Goal: Information Seeking & Learning: Compare options

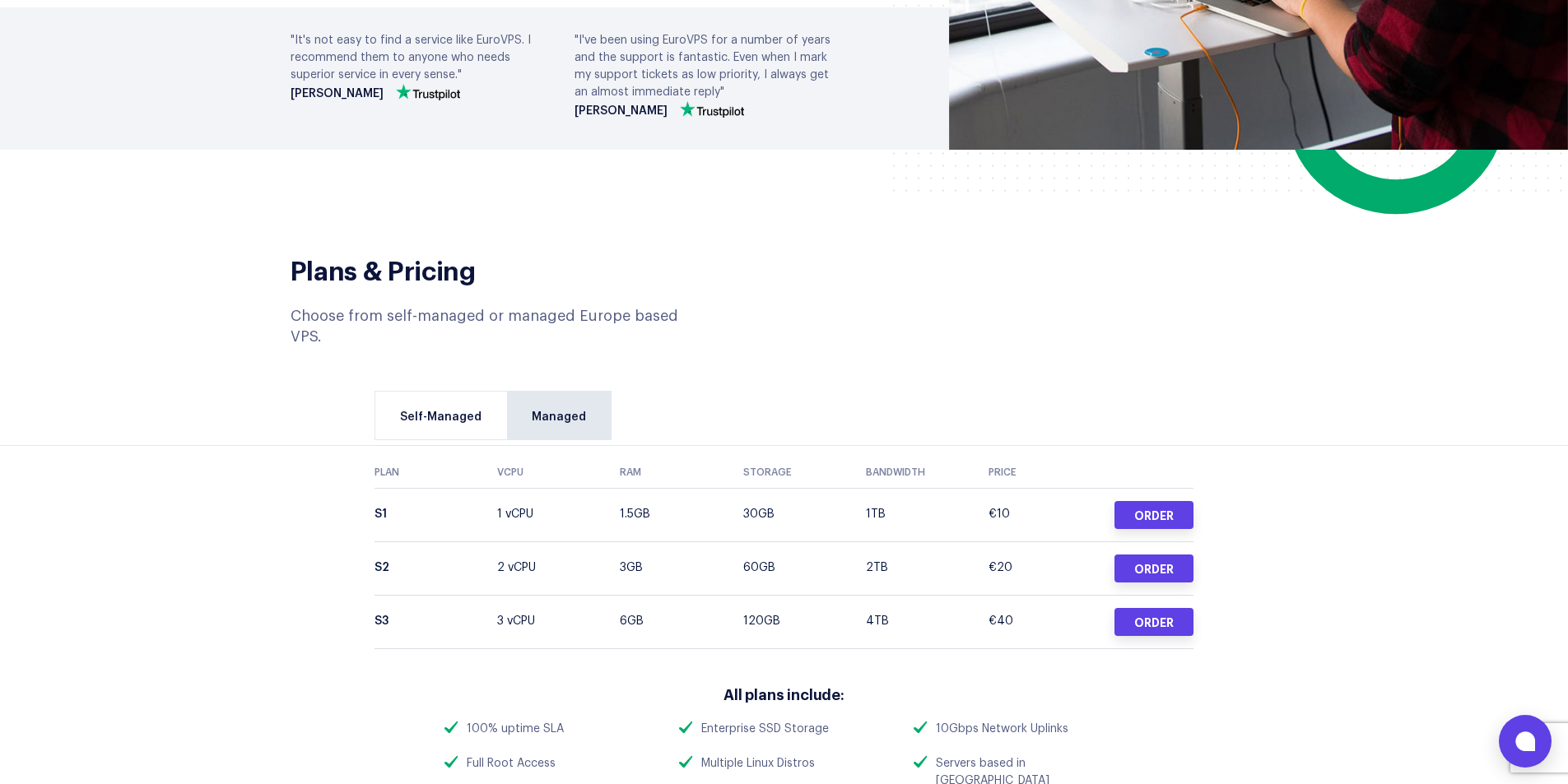
scroll to position [494, 0]
drag, startPoint x: 1017, startPoint y: 506, endPoint x: 982, endPoint y: 512, distance: 35.5
click at [982, 540] on tr "S2 2 vCPU 3GB 60GB 2TB €20 Order" at bounding box center [784, 567] width 819 height 53
click at [985, 540] on td "2TB" at bounding box center [927, 567] width 122 height 53
drag, startPoint x: 626, startPoint y: 507, endPoint x: 643, endPoint y: 509, distance: 17.1
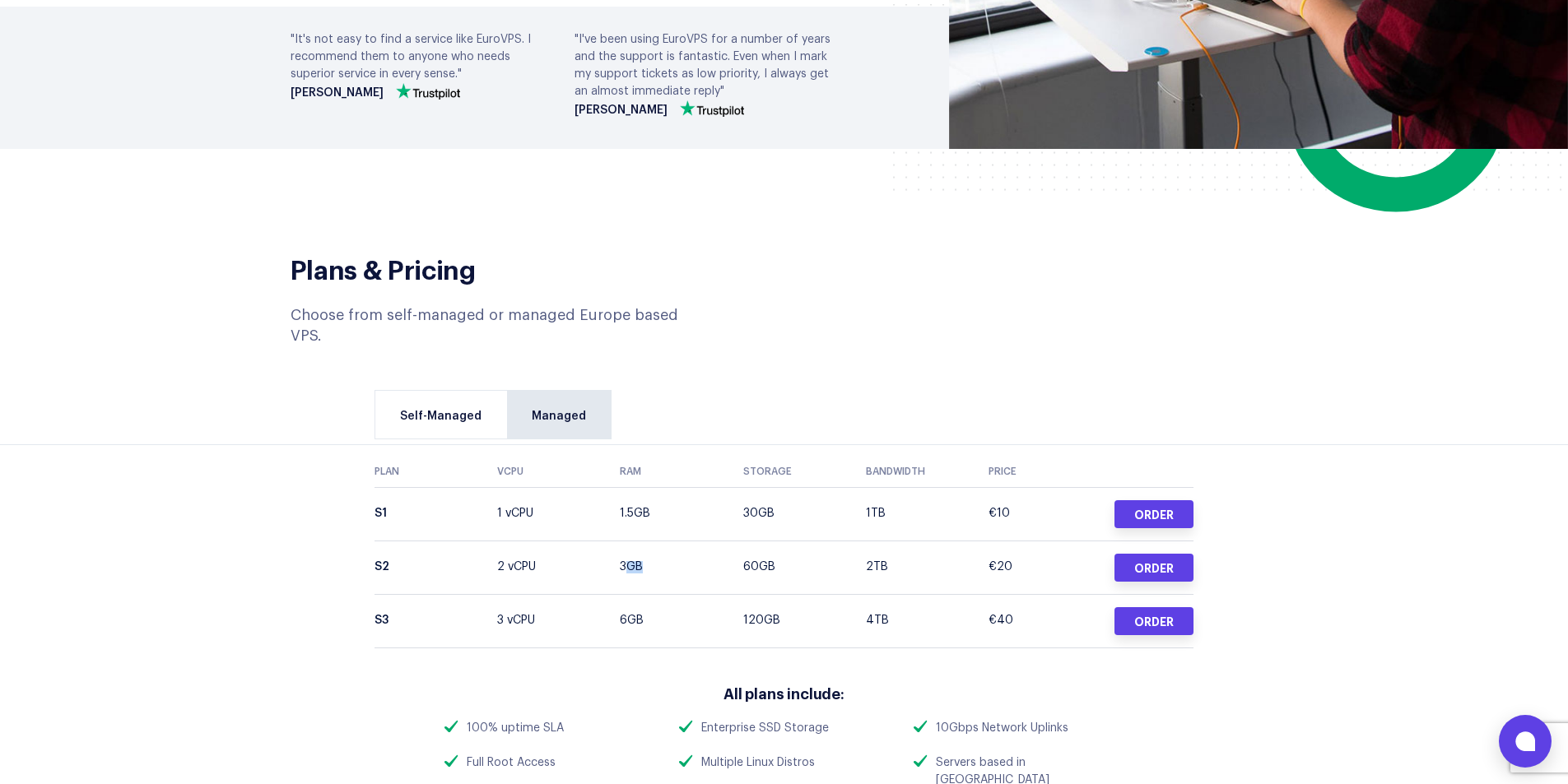
click at [643, 540] on td "3GB" at bounding box center [681, 567] width 122 height 53
drag, startPoint x: 1003, startPoint y: 502, endPoint x: 964, endPoint y: 504, distance: 39.1
click at [964, 540] on tr "S2 2 vCPU 3GB 60GB 2TB €20 Order" at bounding box center [784, 567] width 819 height 53
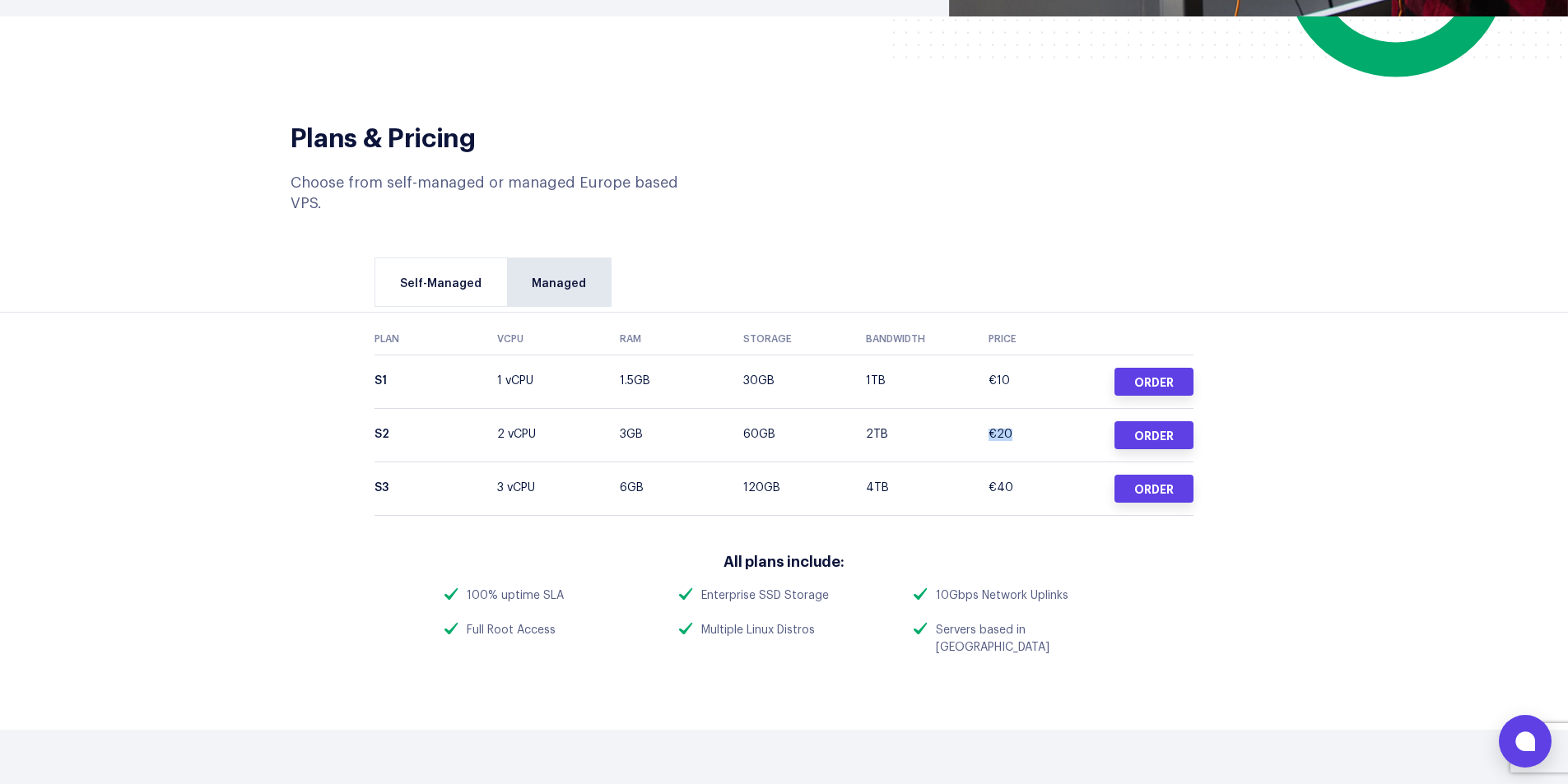
scroll to position [658, 0]
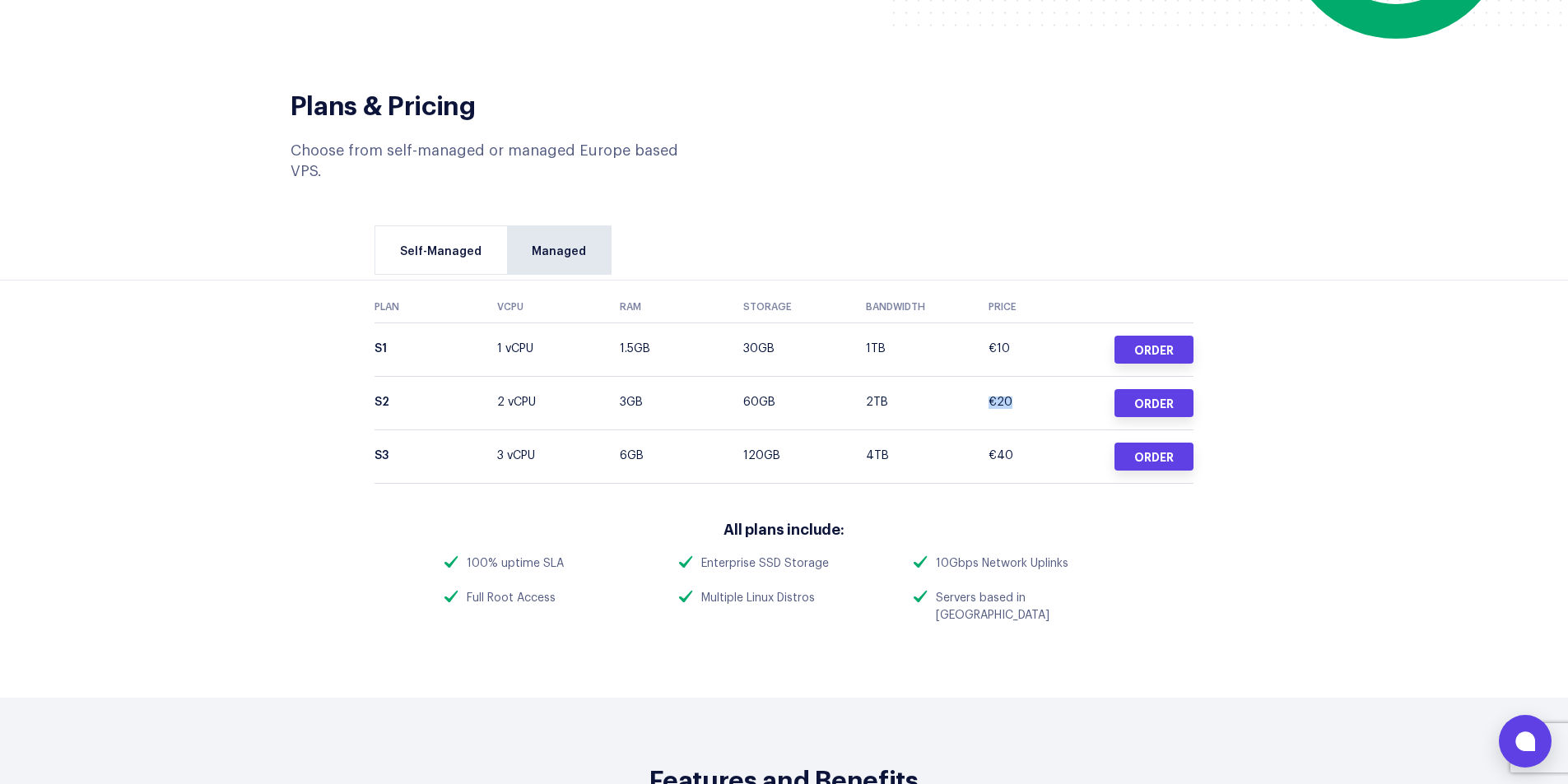
click at [1002, 376] on td "€20" at bounding box center [1050, 403] width 122 height 53
click at [1003, 429] on td "€40" at bounding box center [1050, 456] width 122 height 53
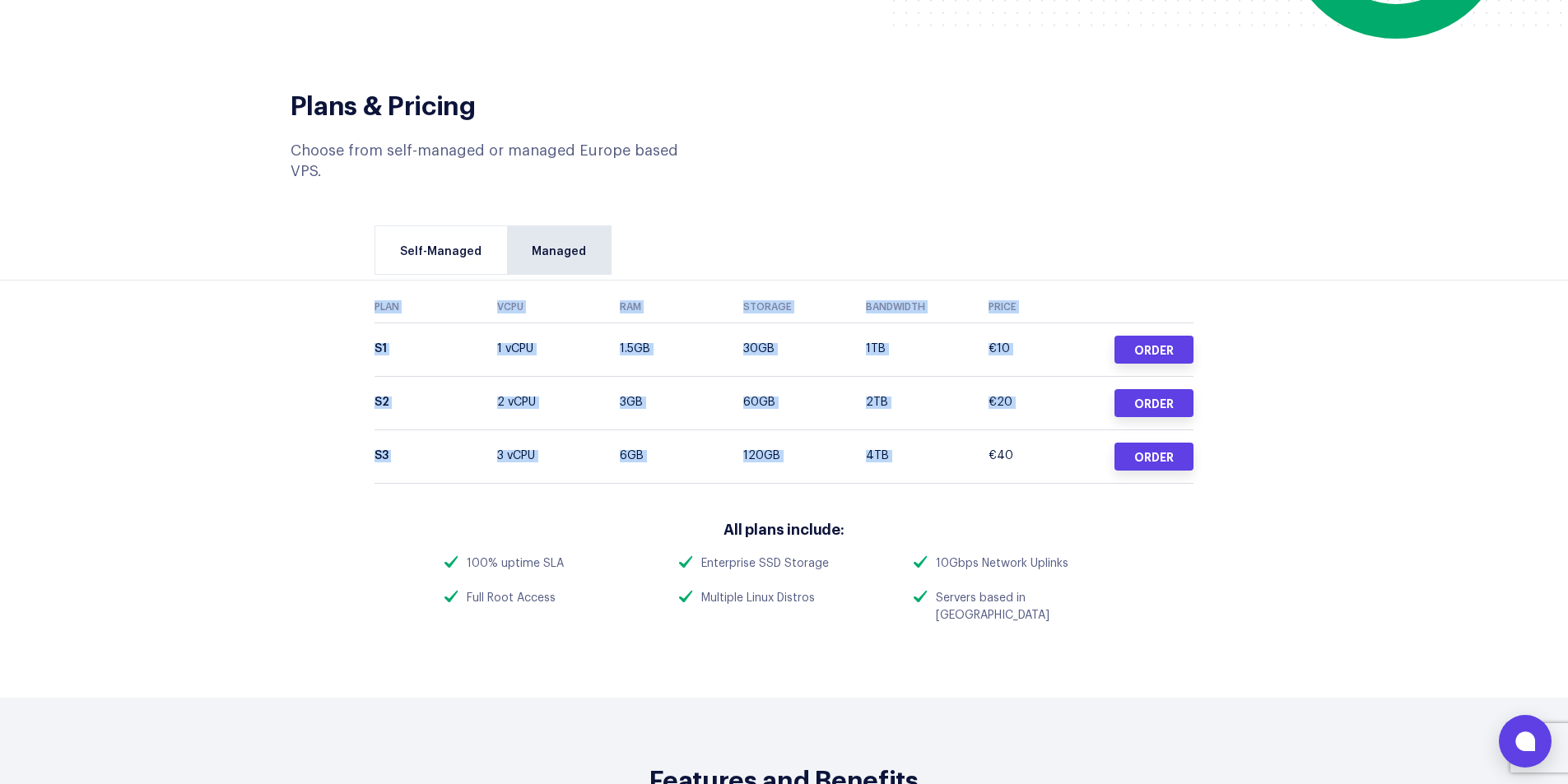
click at [1003, 429] on td "€40" at bounding box center [1050, 456] width 122 height 53
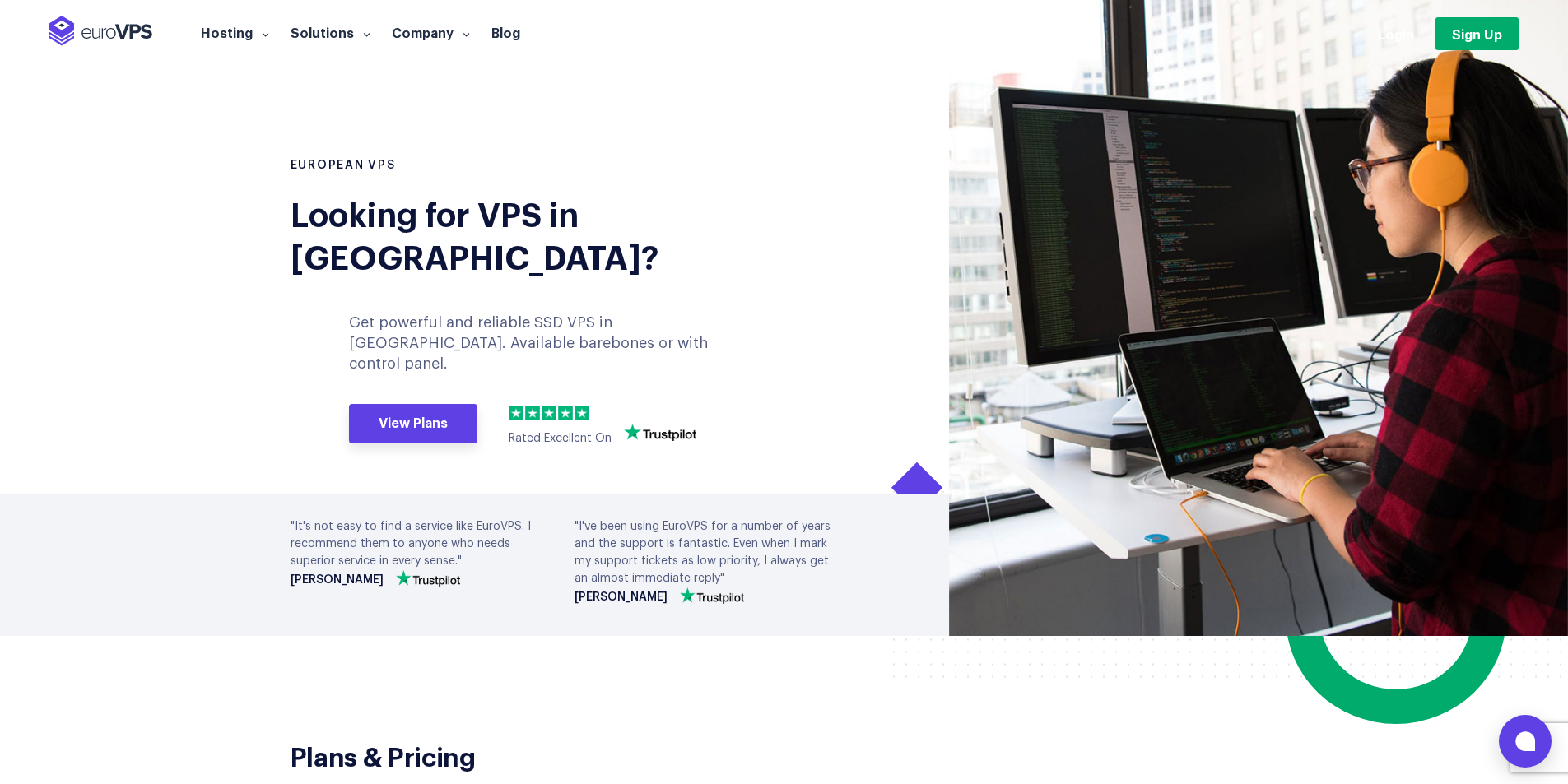
scroll to position [0, 0]
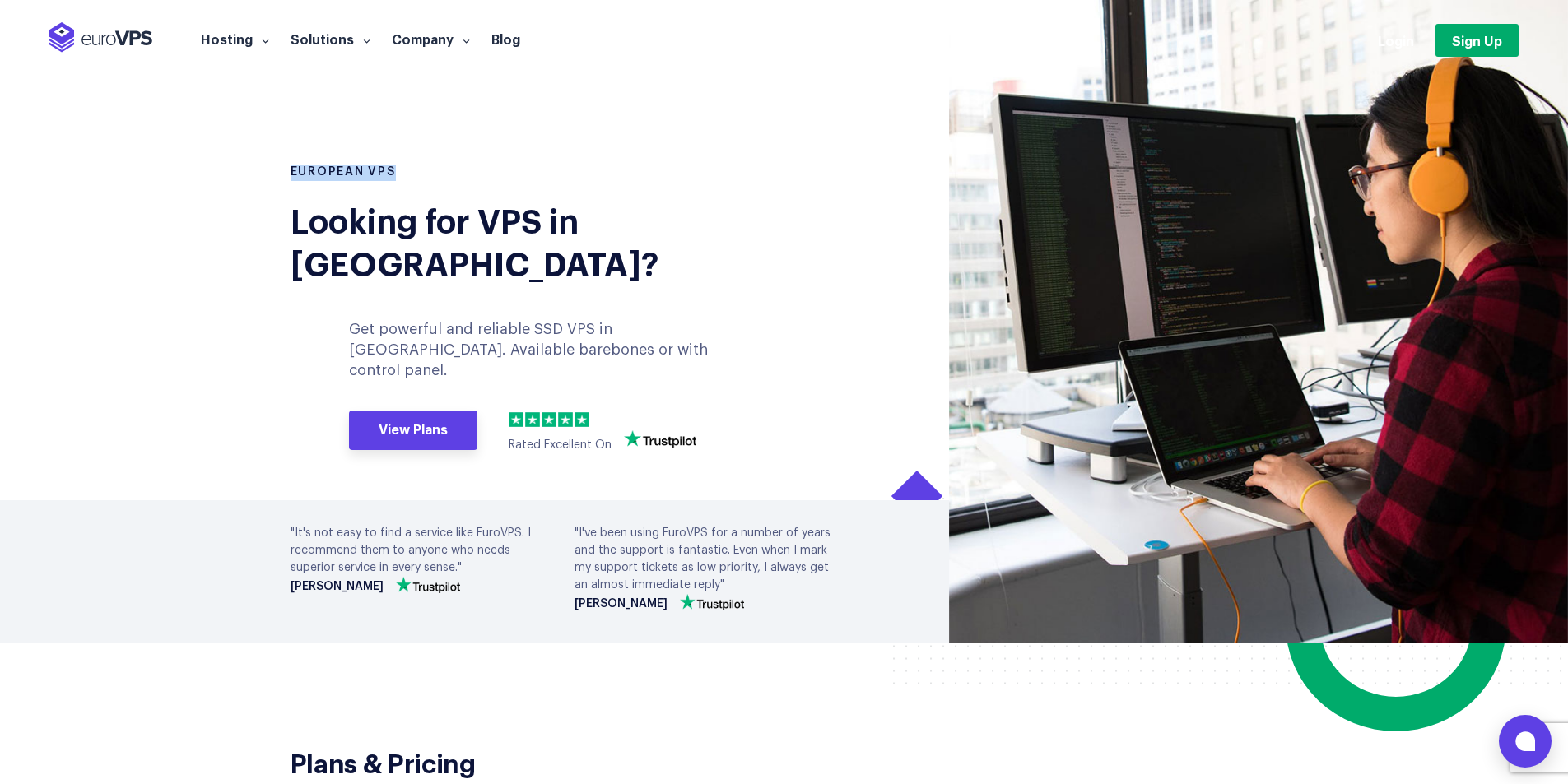
drag, startPoint x: 291, startPoint y: 171, endPoint x: 400, endPoint y: 170, distance: 109.0
click at [400, 170] on h1 "European VPS" at bounding box center [531, 172] width 481 height 16
drag, startPoint x: 391, startPoint y: 172, endPoint x: 278, endPoint y: 177, distance: 113.1
click at [278, 177] on div "European VPS Looking for VPS in [GEOGRAPHIC_DATA]? Get powerful and reliable SS…" at bounding box center [531, 403] width 506 height 478
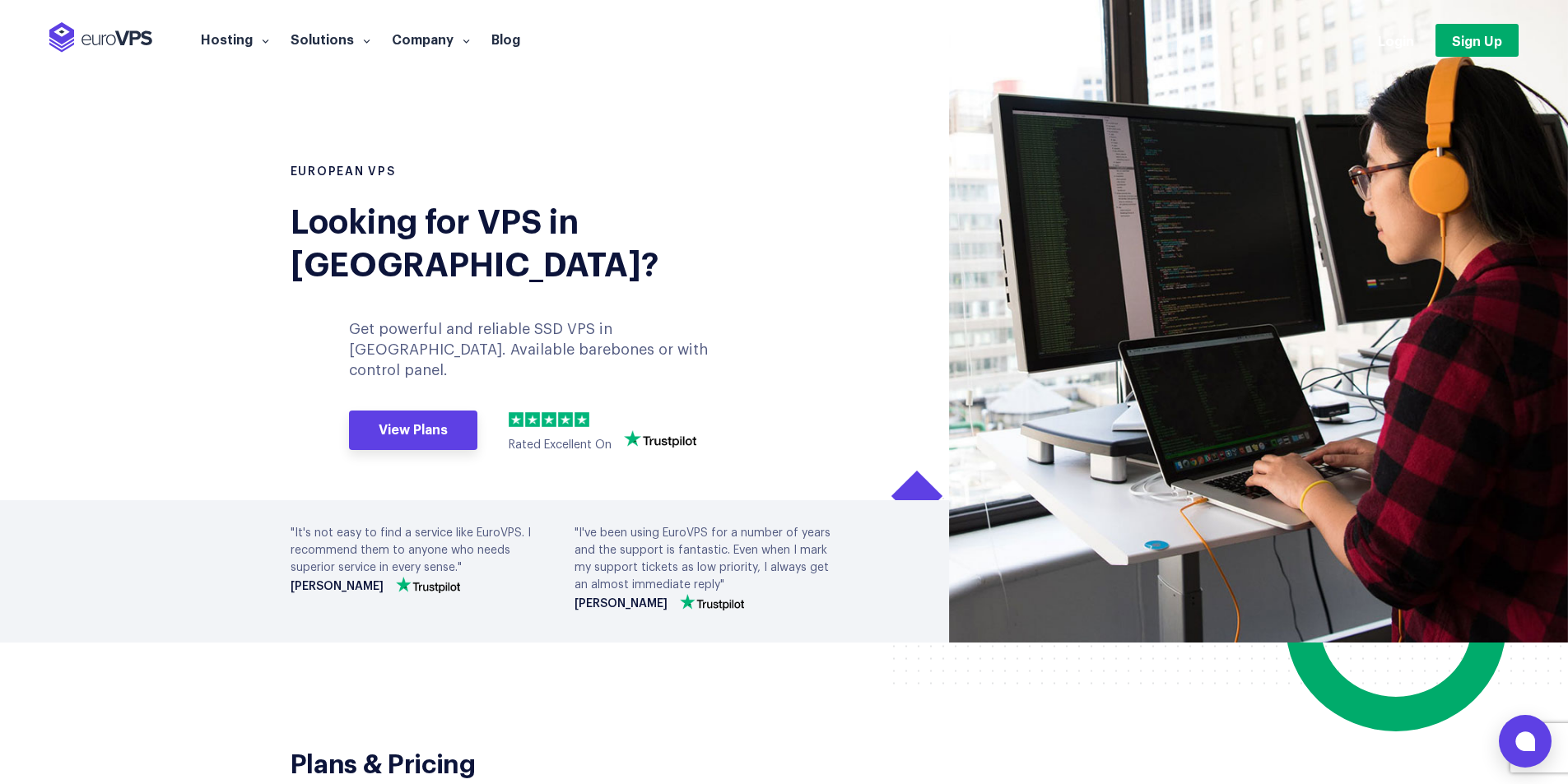
click at [170, 265] on section "European VPS Looking for VPS in [GEOGRAPHIC_DATA]? Get powerful and reliable SS…" at bounding box center [784, 321] width 1568 height 643
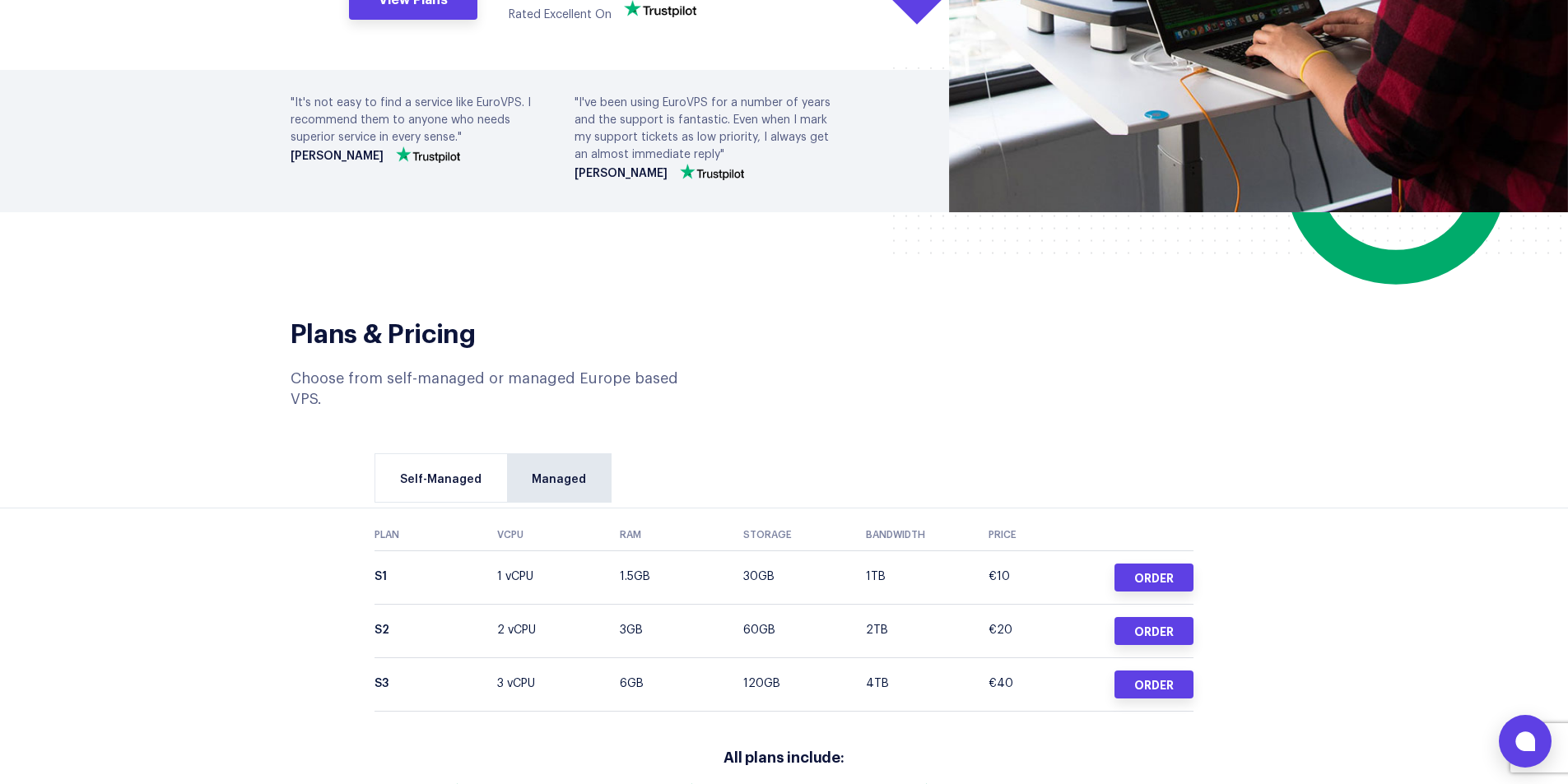
scroll to position [494, 0]
